Goal: Find specific page/section: Find specific page/section

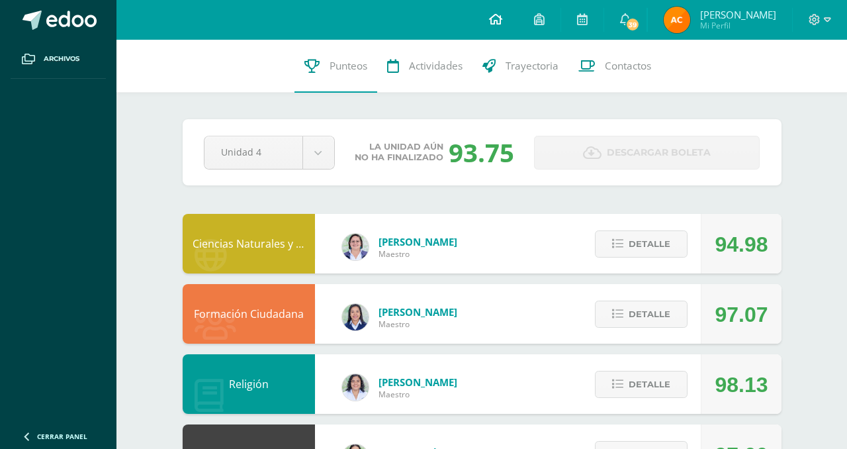
click at [489, 25] on span at bounding box center [495, 20] width 13 height 15
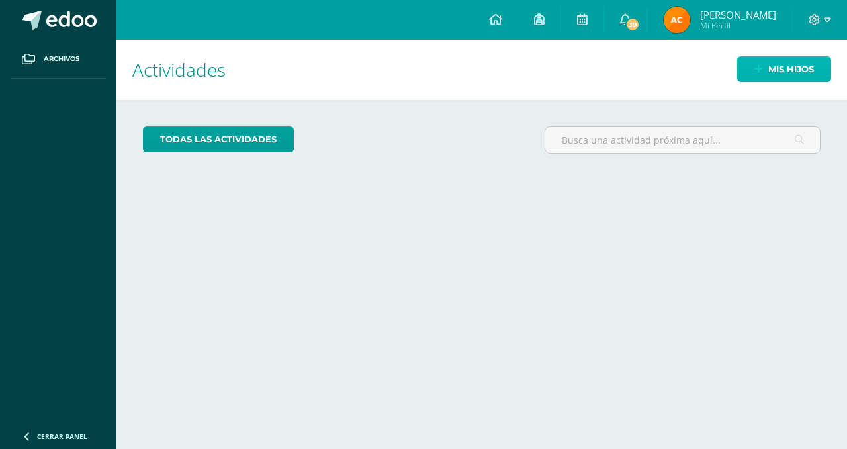
click at [756, 76] on link "Mis hijos" at bounding box center [784, 69] width 94 height 26
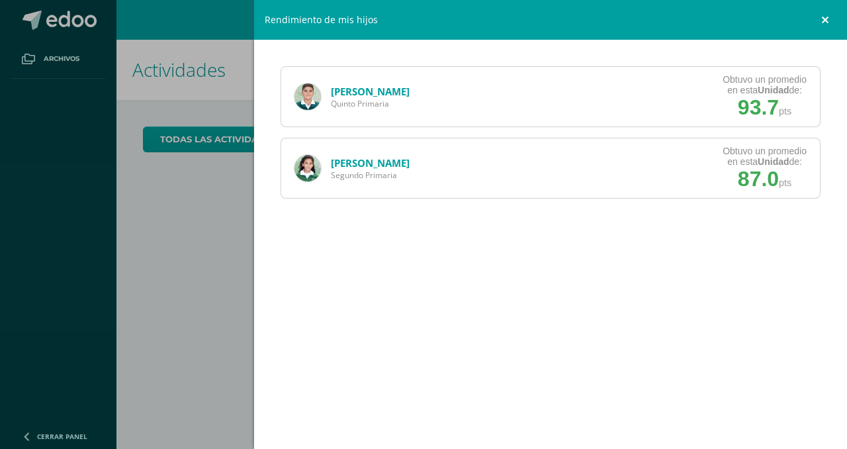
click at [822, 23] on link at bounding box center [828, 20] width 40 height 40
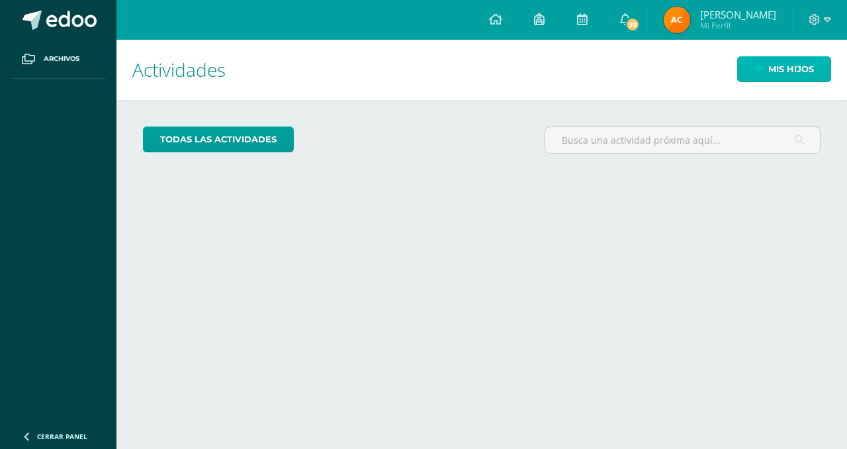
click at [756, 69] on icon at bounding box center [759, 69] width 9 height 11
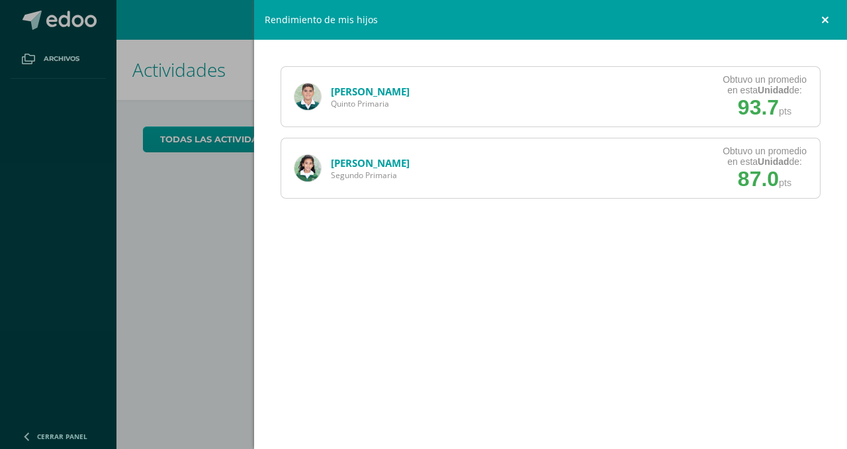
click at [824, 20] on link at bounding box center [828, 20] width 40 height 40
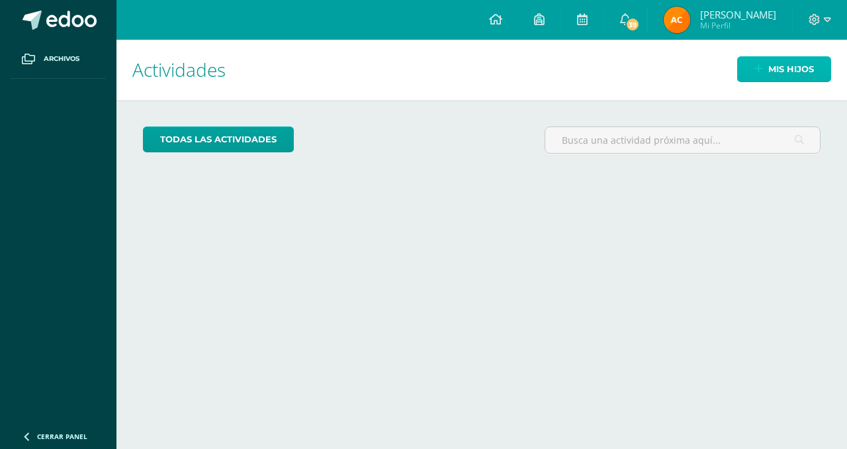
click at [787, 64] on span "Mis hijos" at bounding box center [792, 69] width 46 height 24
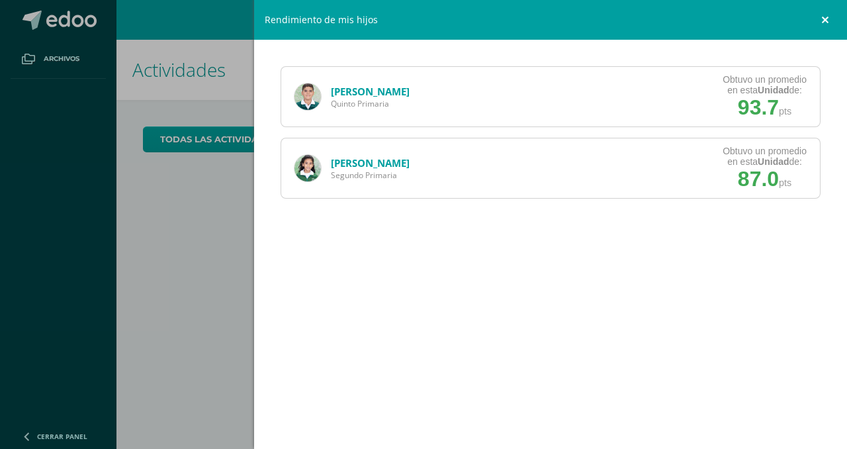
click at [822, 15] on link at bounding box center [828, 20] width 40 height 40
